Goal: Navigation & Orientation: Go to known website

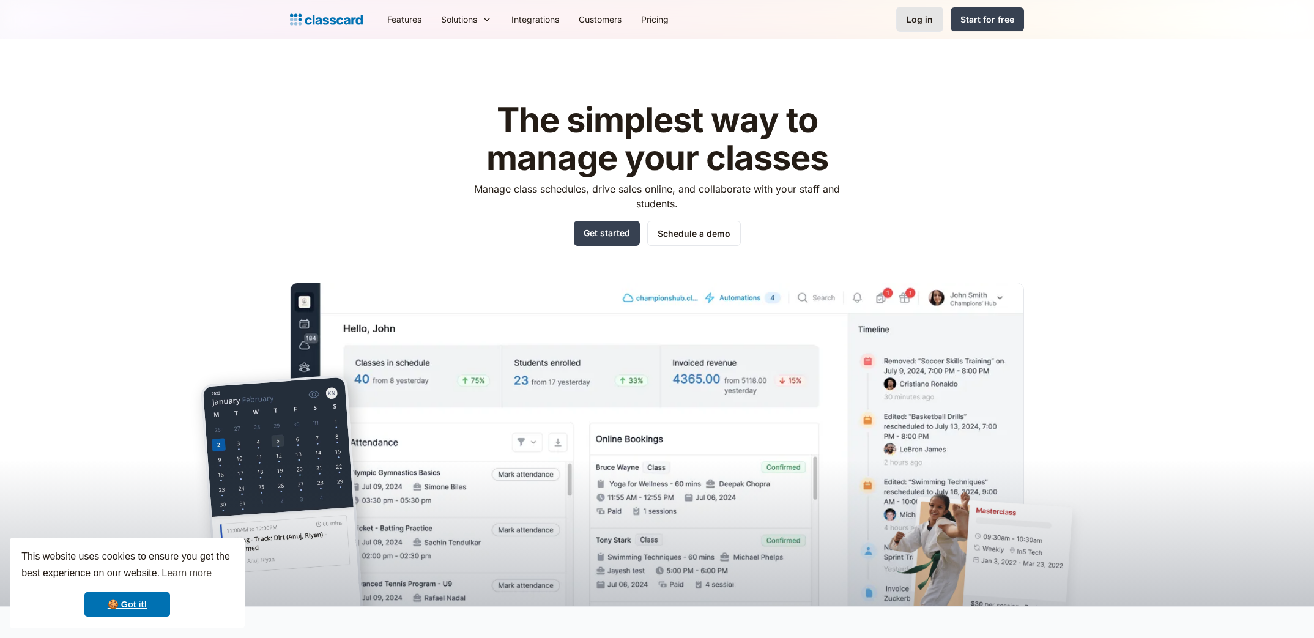
click at [918, 26] on link "Log in" at bounding box center [920, 19] width 47 height 25
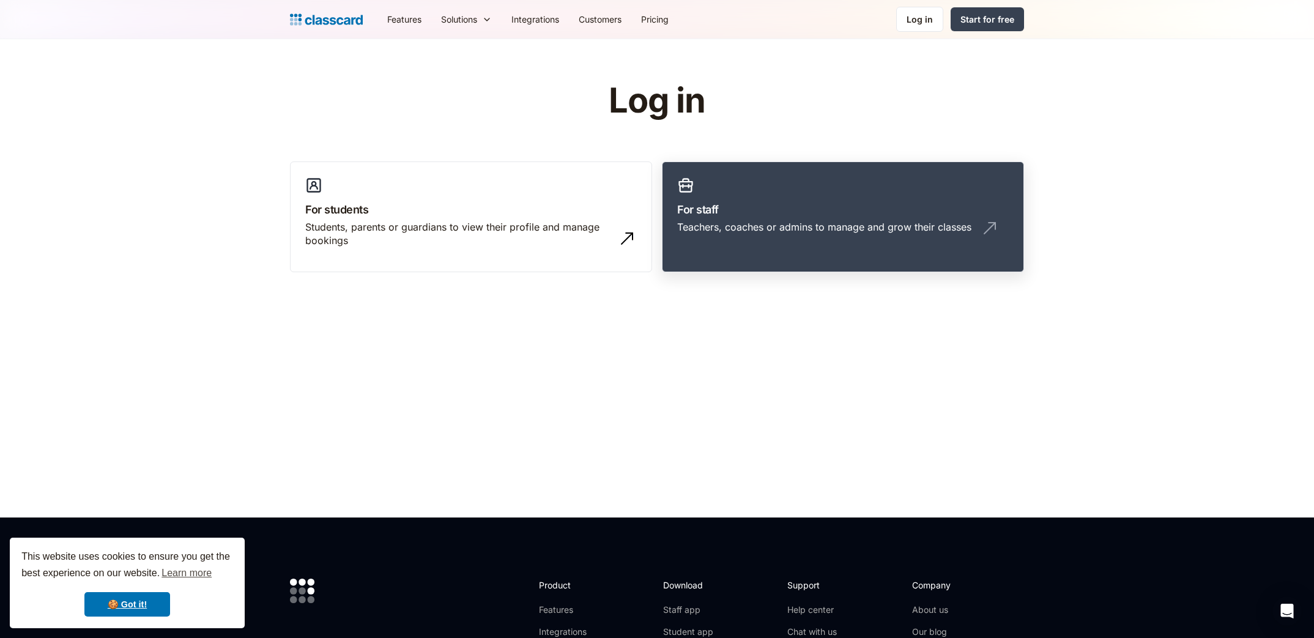
click at [725, 207] on h3 "For staff" at bounding box center [843, 209] width 332 height 17
